Goal: Submit feedback/report problem: Submit feedback/report problem

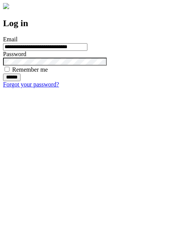
type input "**********"
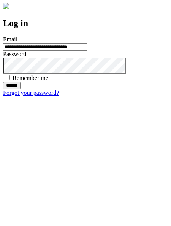
click at [21, 90] on input "******" at bounding box center [11, 86] width 17 height 8
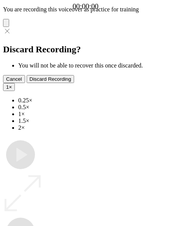
type input "**********"
